Goal: Transaction & Acquisition: Purchase product/service

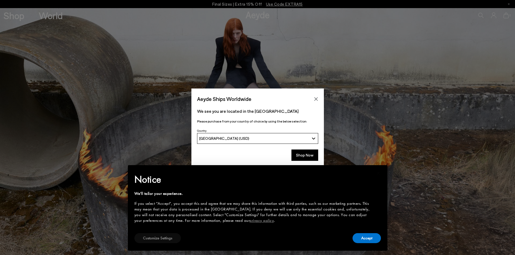
click at [155, 235] on button "Customize Settings" at bounding box center [157, 238] width 46 height 10
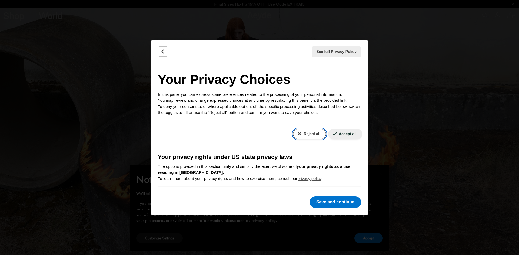
click at [300, 136] on button "Reject all" at bounding box center [309, 134] width 33 height 11
click at [322, 205] on button "Save and continue" at bounding box center [335, 202] width 52 height 11
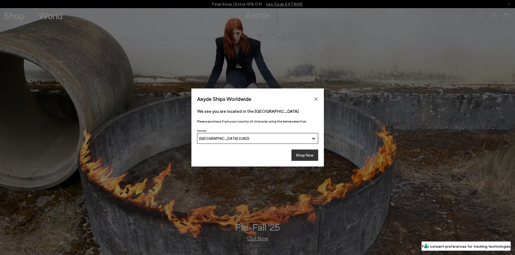
click at [302, 155] on button "Shop Now" at bounding box center [304, 155] width 27 height 11
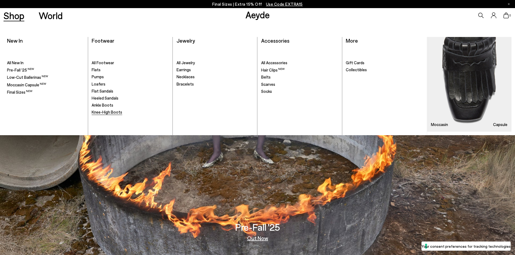
click at [103, 111] on span "Knee-High Boots" at bounding box center [107, 112] width 31 height 5
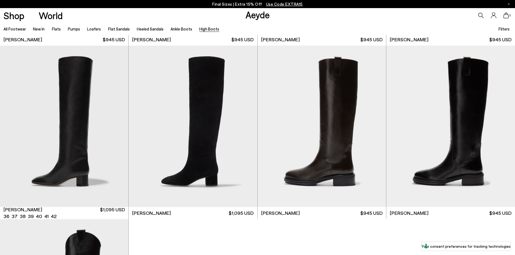
scroll to position [163, 0]
click at [119, 129] on div "Next slide" at bounding box center [117, 128] width 16 height 16
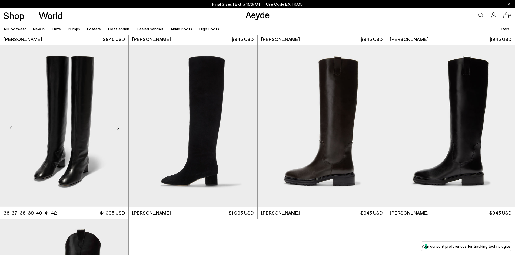
click at [119, 129] on div "Next slide" at bounding box center [117, 128] width 16 height 16
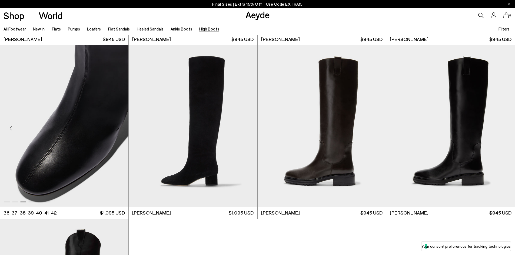
click at [119, 129] on div "Next slide" at bounding box center [117, 128] width 16 height 16
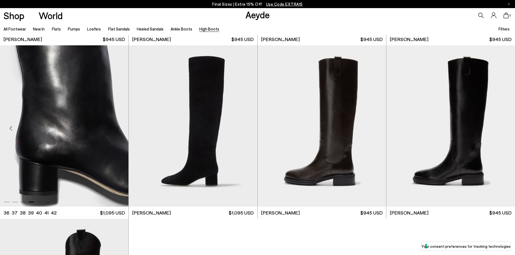
click at [119, 129] on div "Next slide" at bounding box center [117, 128] width 16 height 16
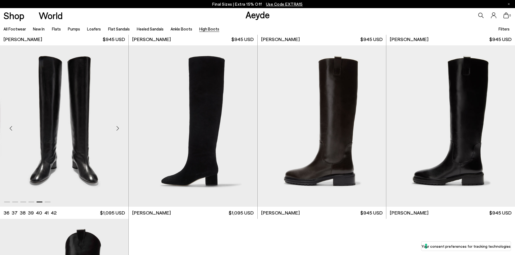
click at [119, 129] on div "Next slide" at bounding box center [117, 128] width 16 height 16
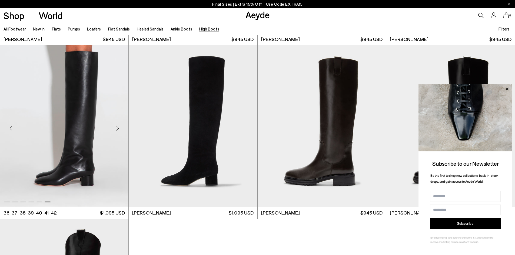
click at [119, 129] on div "Next slide" at bounding box center [117, 128] width 16 height 16
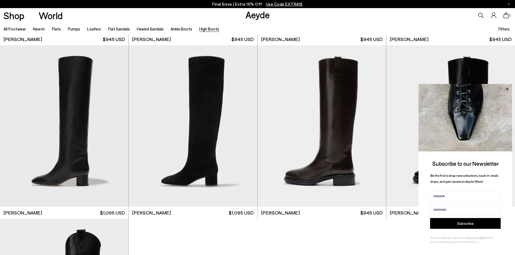
click at [508, 88] on icon at bounding box center [506, 89] width 7 height 7
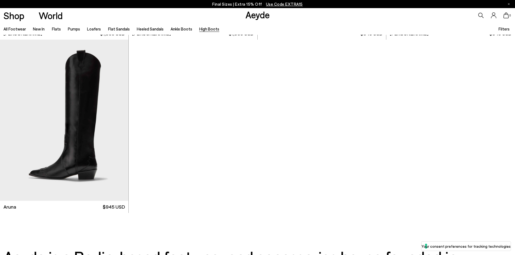
scroll to position [343, 0]
